Goal: Use online tool/utility: Use online tool/utility

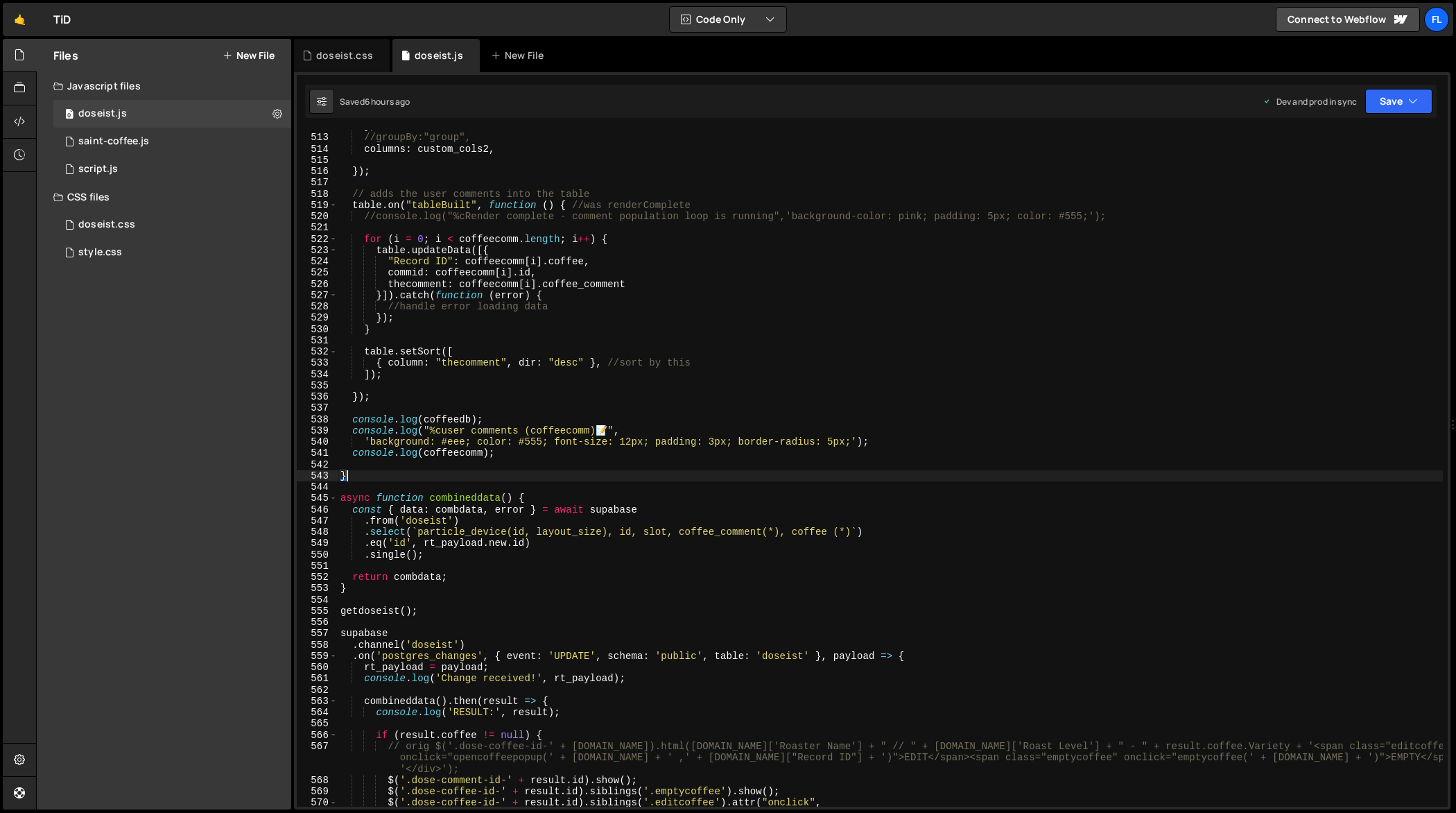
scroll to position [5779, 0]
click at [358, 72] on div "} 512 513 514 515 516 517 518 519 520 521 522 523 524 525 526 527 528 529 530 5…" at bounding box center [872, 440] width 1157 height 737
click at [351, 57] on div "doseist.css" at bounding box center [345, 56] width 57 height 14
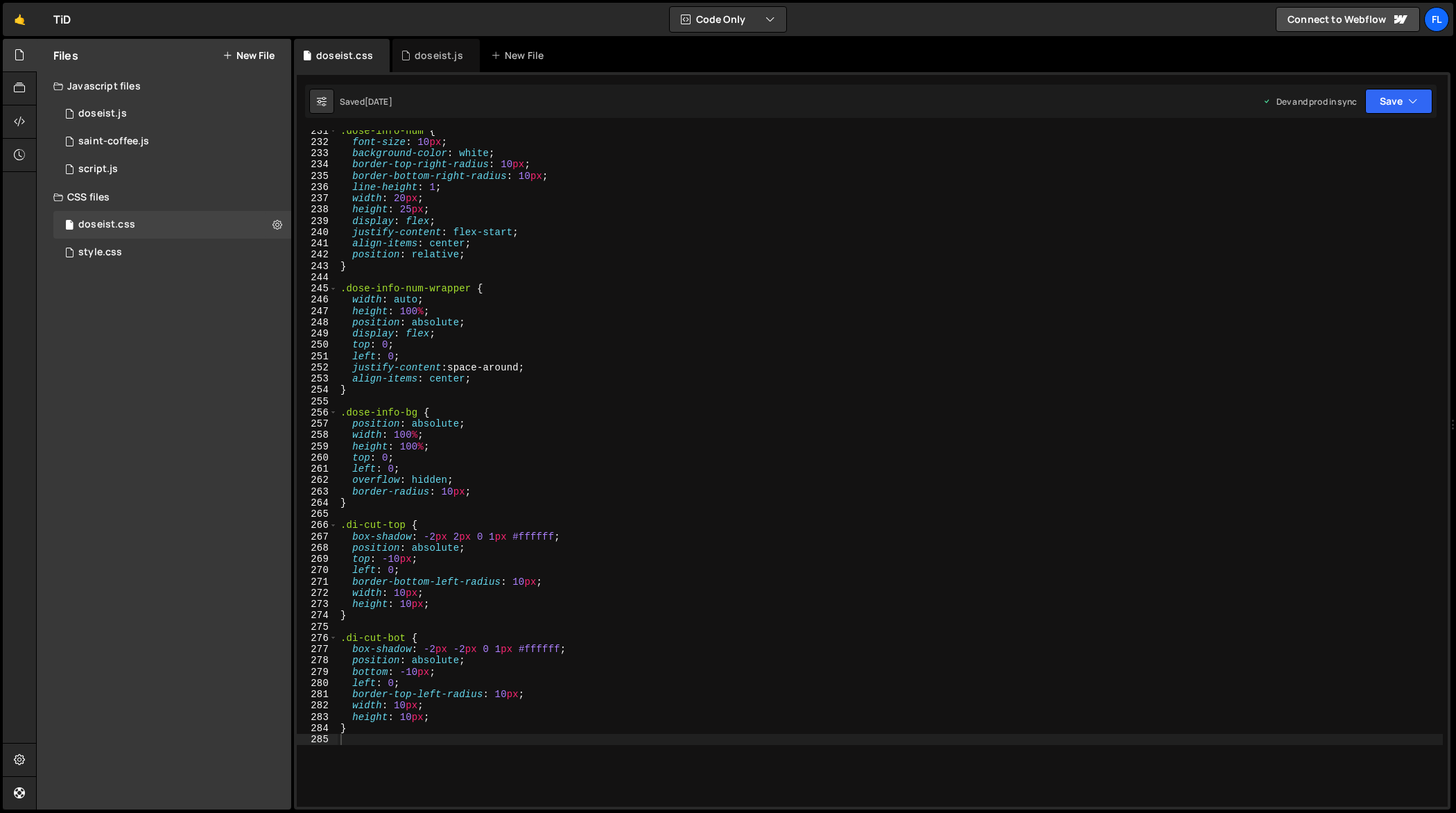
click at [697, 364] on div ".dose-info-num { font-size : 10 px ; background-color : white ; border-top-righ…" at bounding box center [890, 466] width 1105 height 682
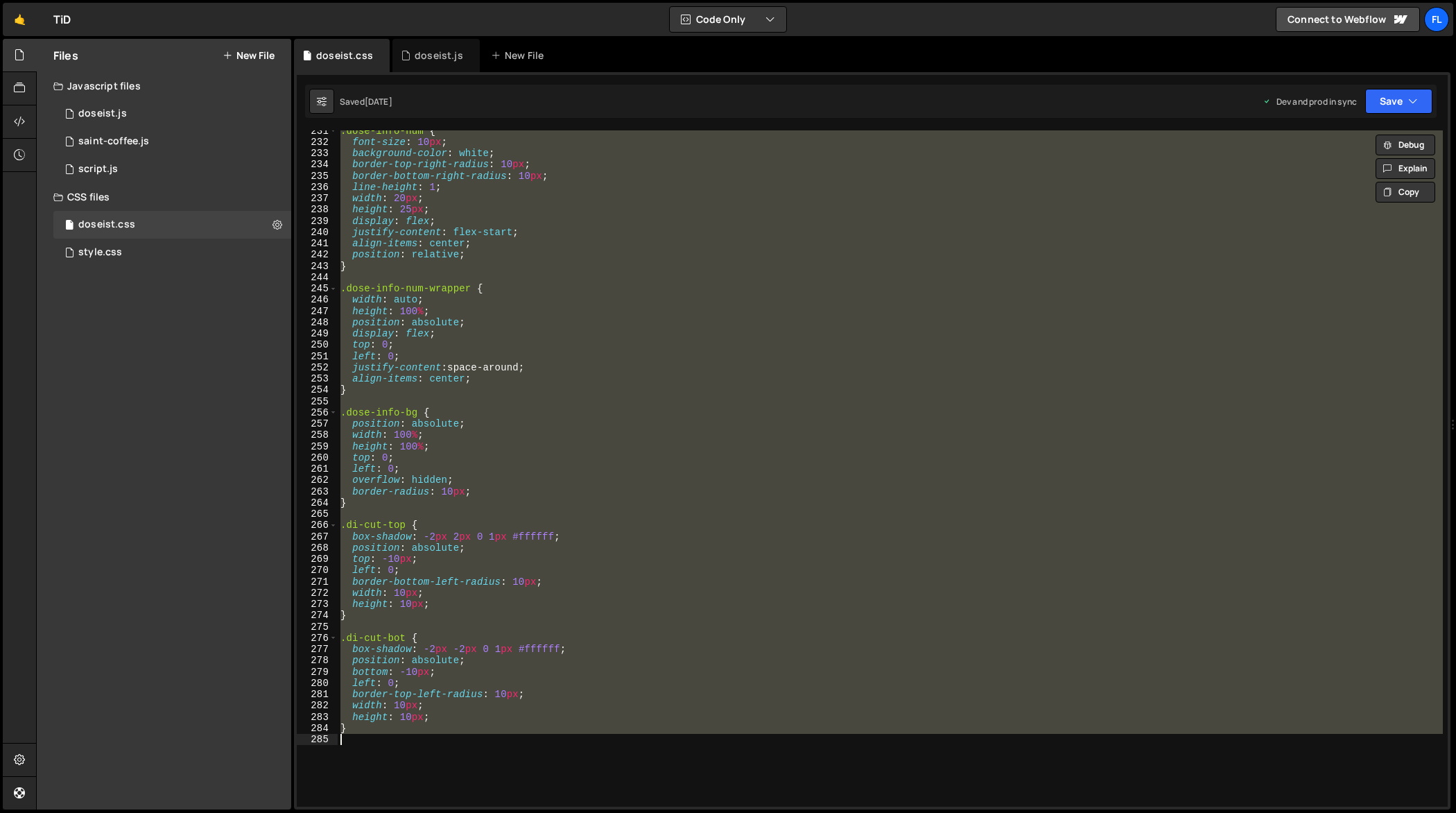
paste textarea
type textarea "}"
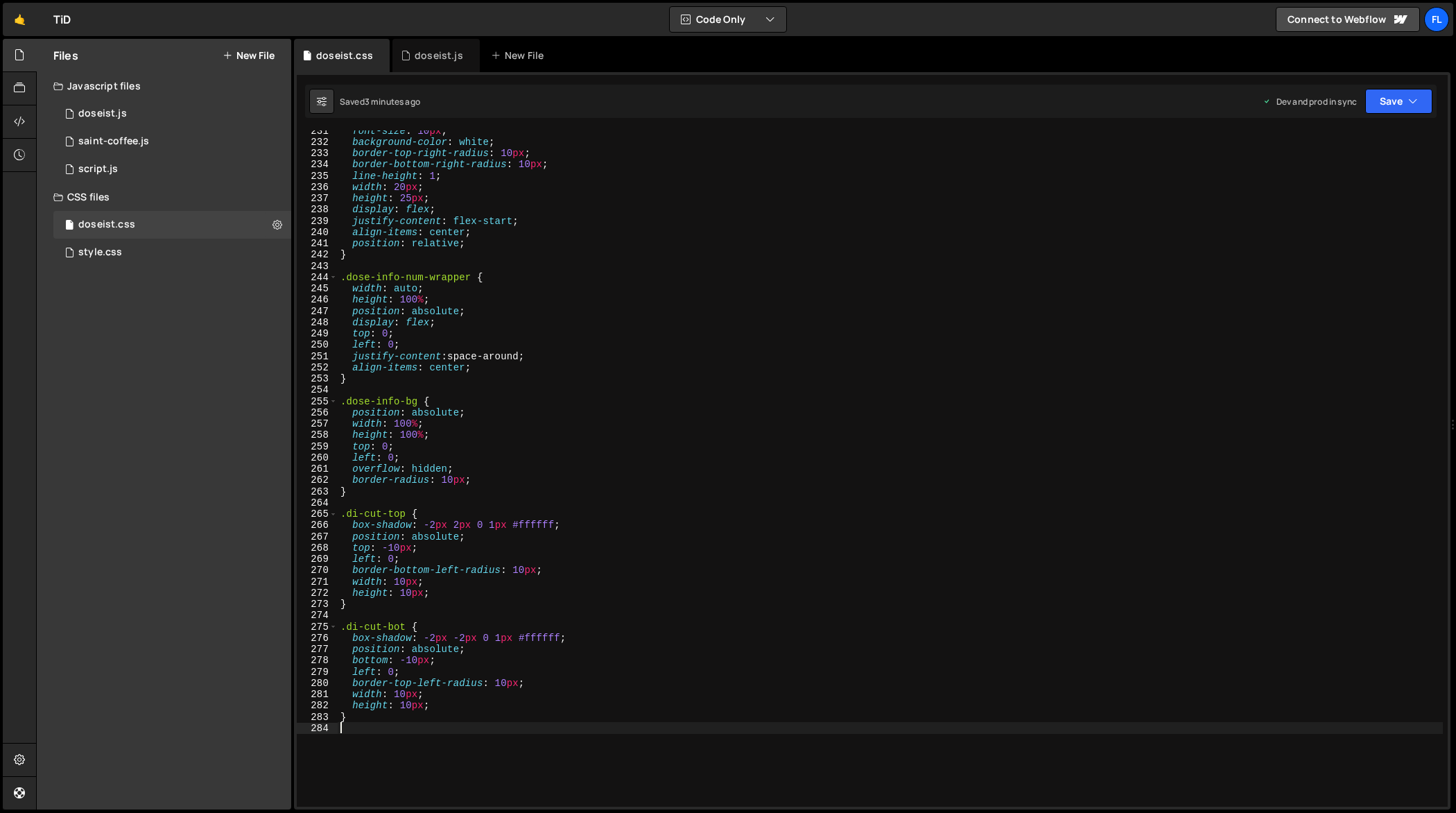
click at [696, 487] on div "font-size : 10 px ; background-color : white ; border-top-right-radius : 10 px …" at bounding box center [890, 475] width 1106 height 700
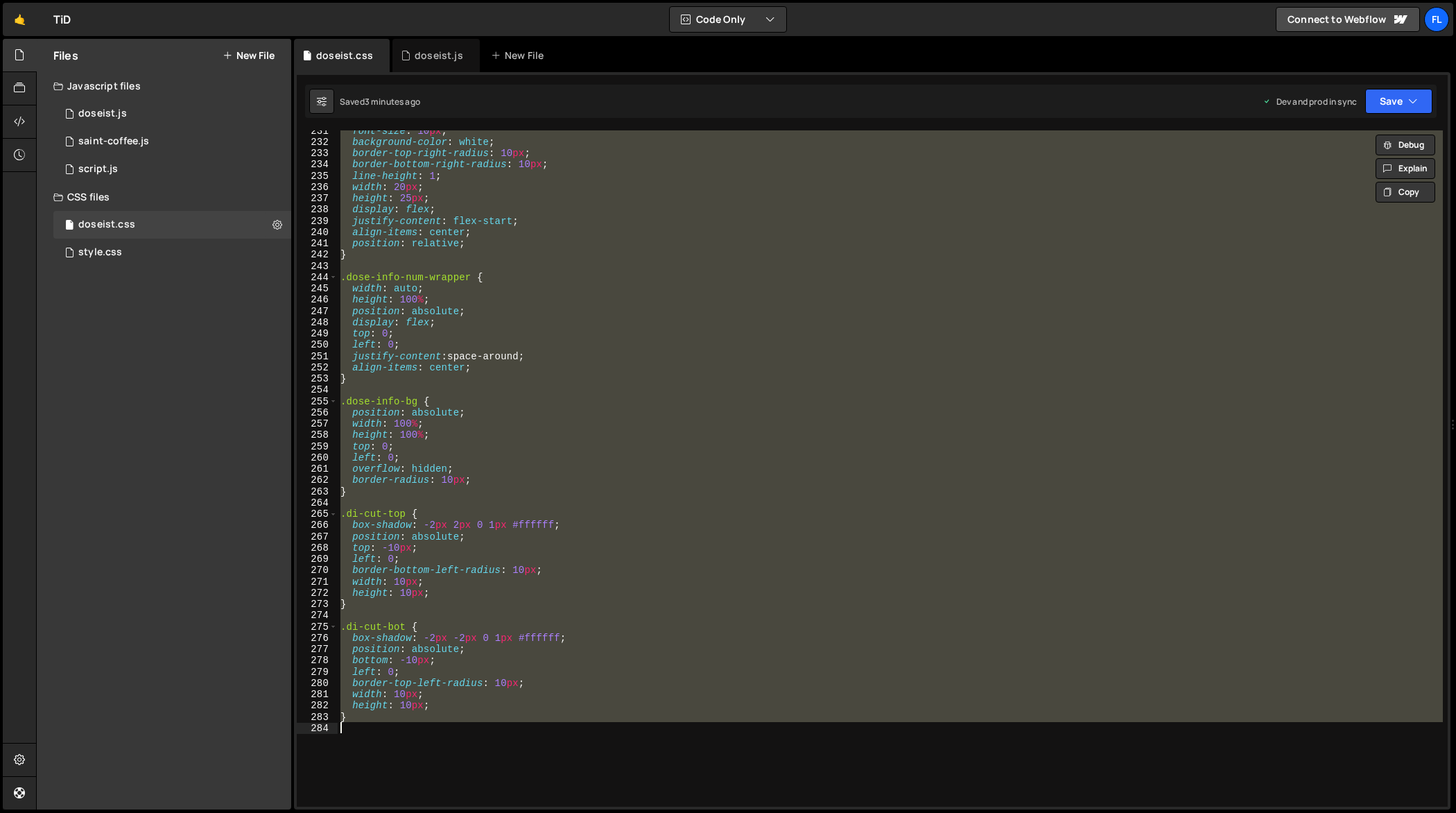
paste textarea
type textarea "}"
